Goal: Transaction & Acquisition: Purchase product/service

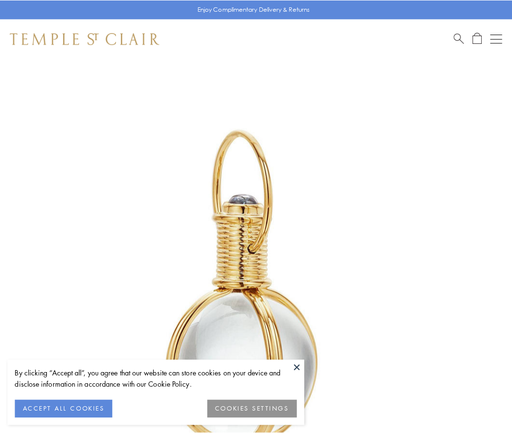
scroll to position [255, 0]
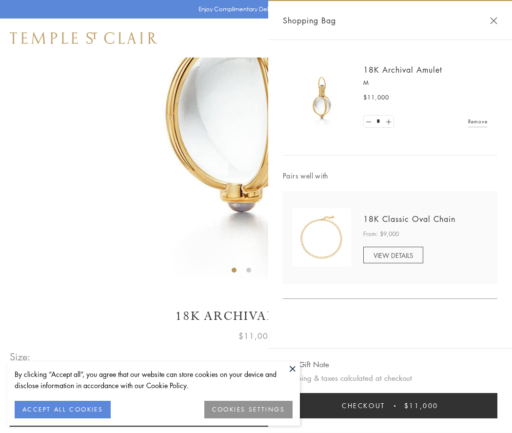
click at [390, 406] on button "Checkout $11,000" at bounding box center [390, 405] width 215 height 25
